Goal: Check status: Check status

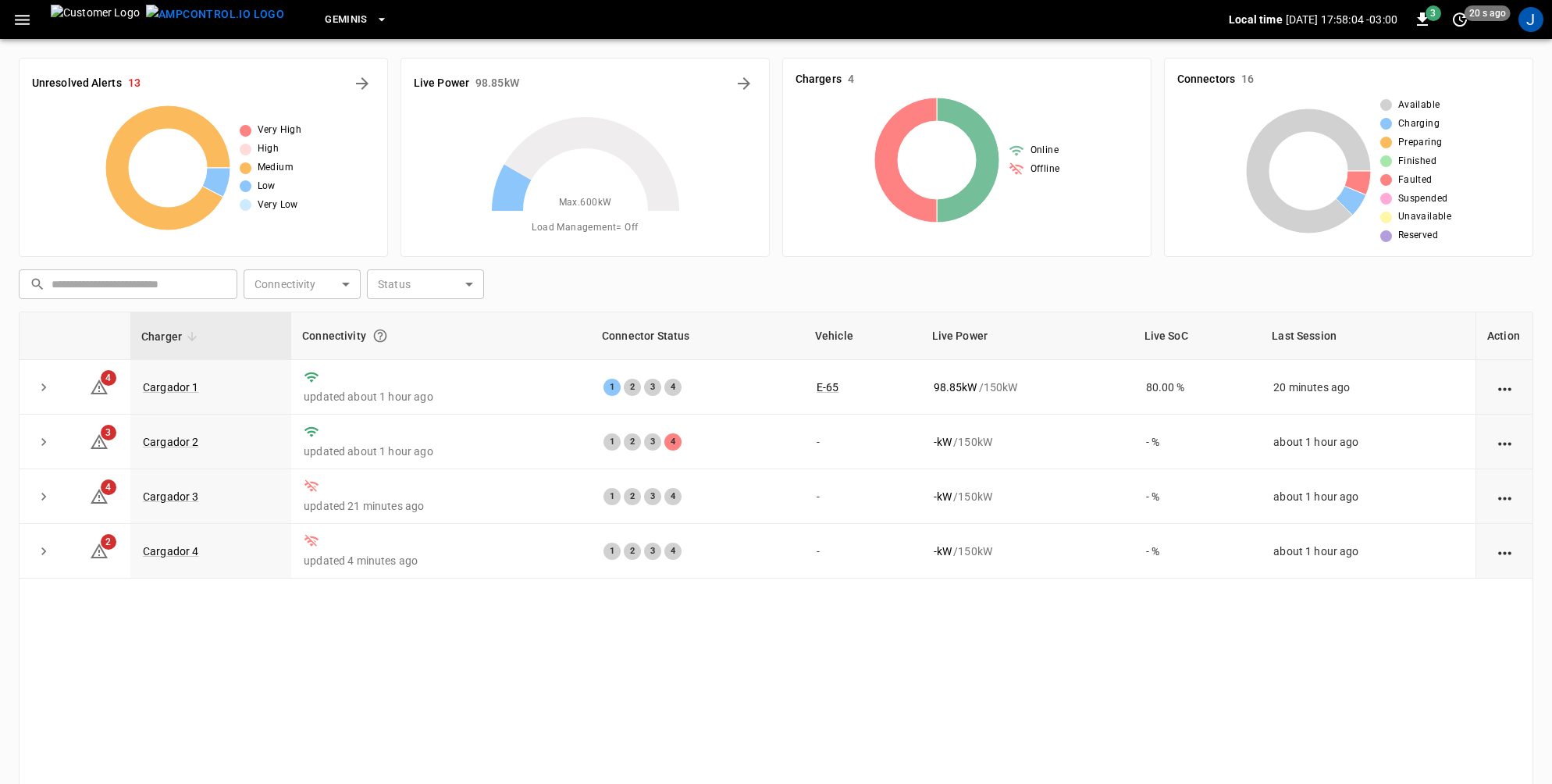
click at [830, 646] on div "Charger Connectivity Connector Status Vehicle Live Power Live SoC Last Session …" at bounding box center [776, 585] width 1515 height 548
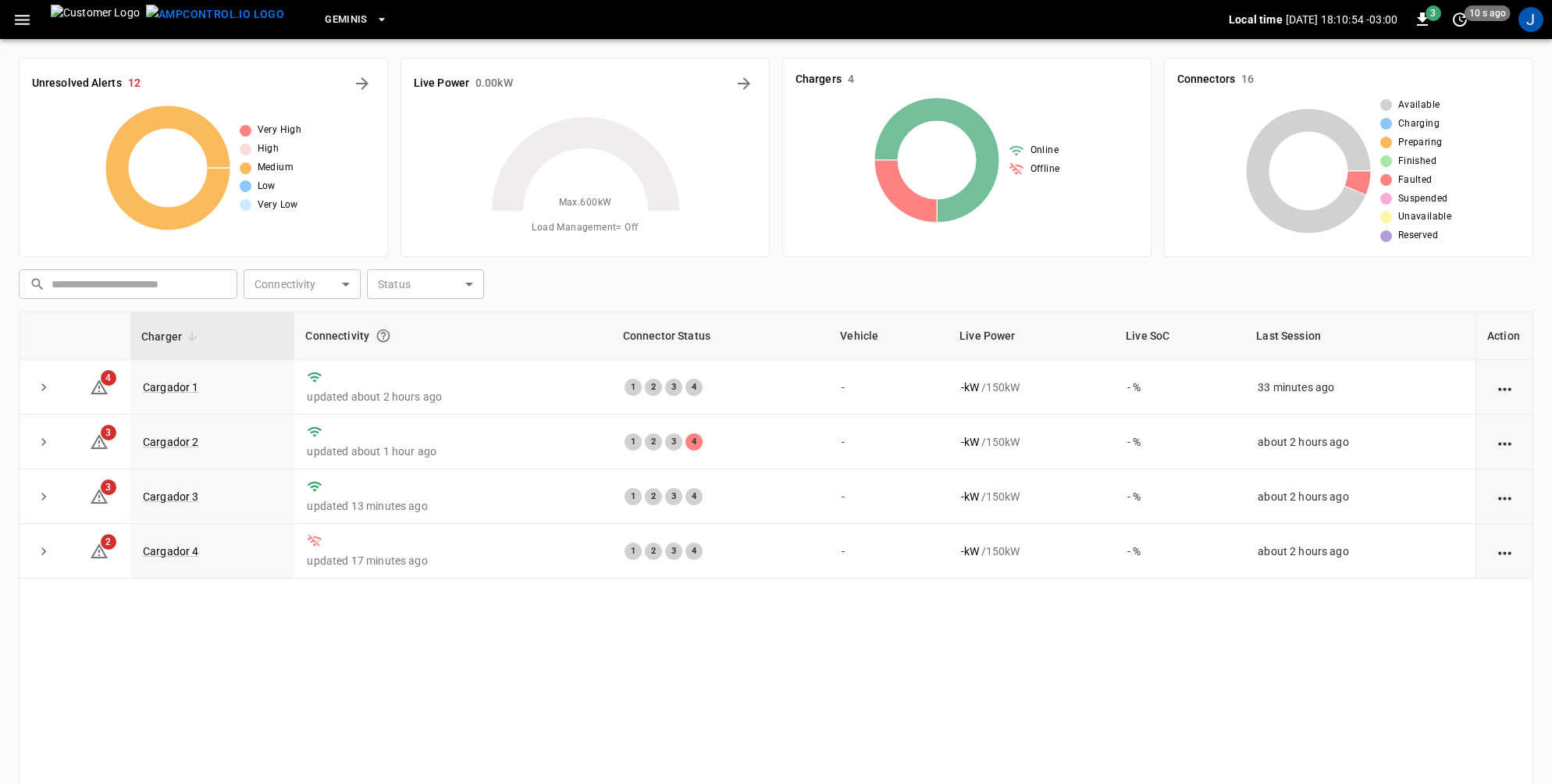
click at [786, 60] on div "Chargers 4 Online Offline" at bounding box center [967, 157] width 370 height 199
drag, startPoint x: 775, startPoint y: 56, endPoint x: 899, endPoint y: 98, distance: 130.9
click at [899, 98] on div "Chargers 4 Online Offline" at bounding box center [960, 151] width 382 height 211
click at [905, 93] on div "Chargers 4 Online Offline" at bounding box center [967, 157] width 370 height 199
